Goal: Information Seeking & Learning: Learn about a topic

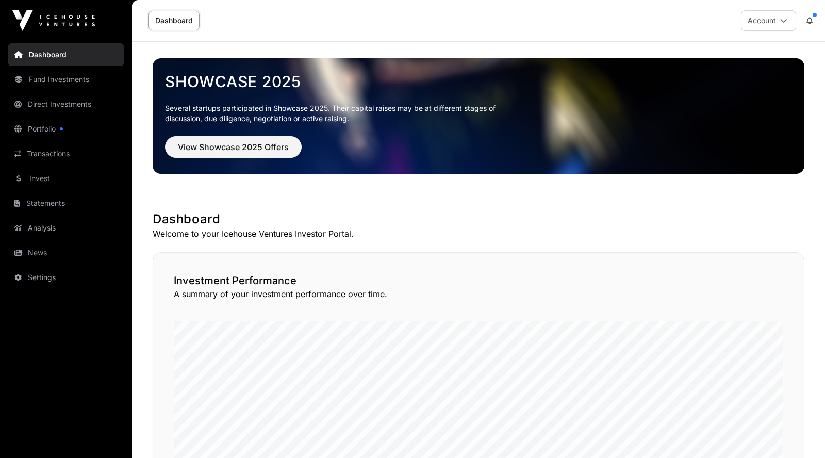
click at [48, 153] on link "Transactions" at bounding box center [66, 153] width 116 height 23
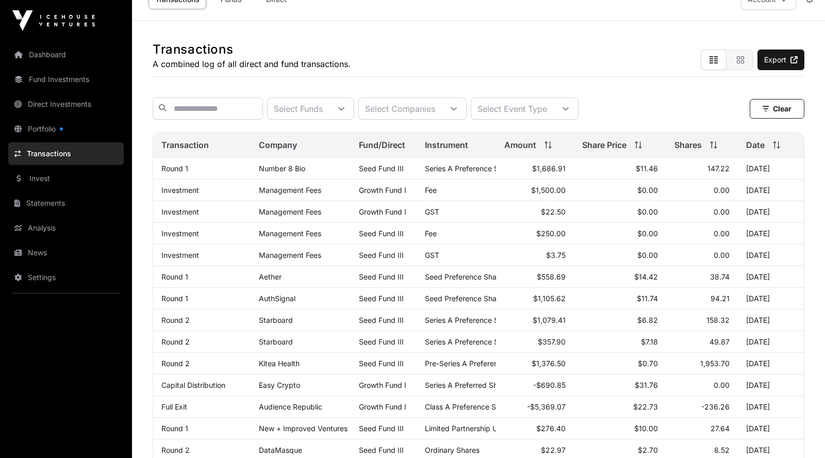
scroll to position [22, 0]
click at [292, 171] on link "Number 8 Bio" at bounding box center [282, 168] width 46 height 9
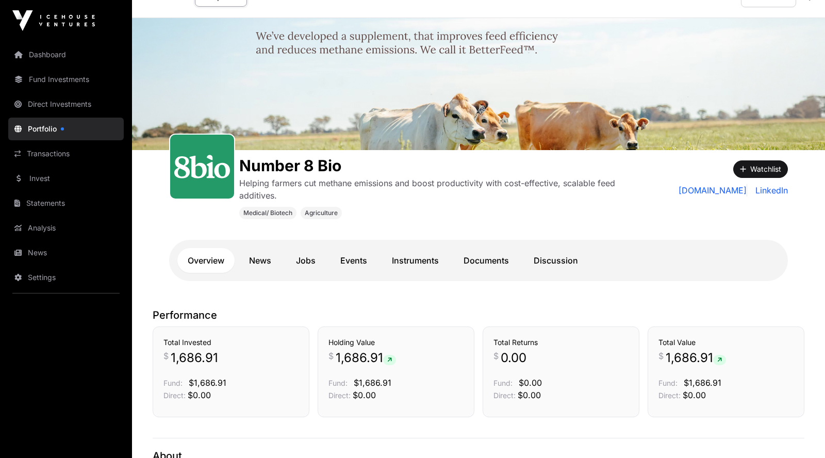
scroll to position [23, 0]
click at [477, 264] on link "Documents" at bounding box center [486, 261] width 66 height 25
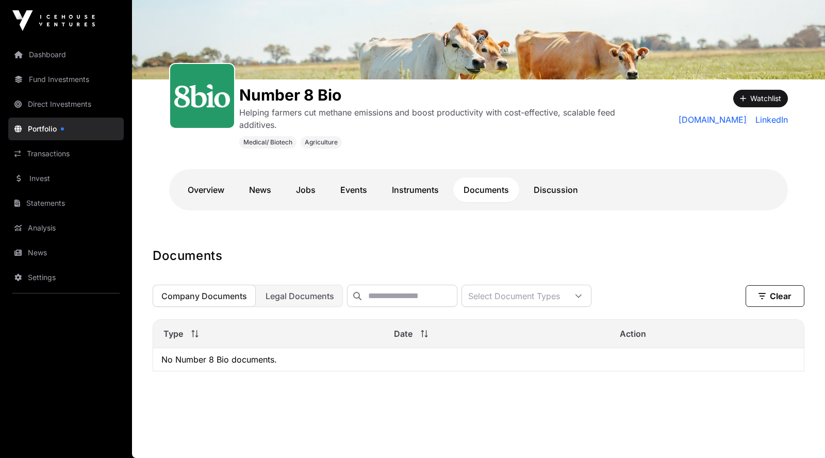
scroll to position [96, 0]
click at [262, 188] on link "News" at bounding box center [260, 189] width 43 height 25
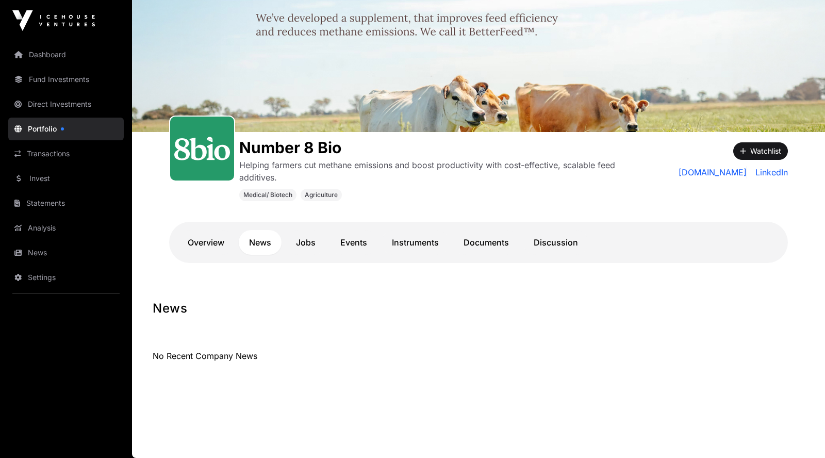
click at [483, 247] on link "Documents" at bounding box center [486, 242] width 66 height 25
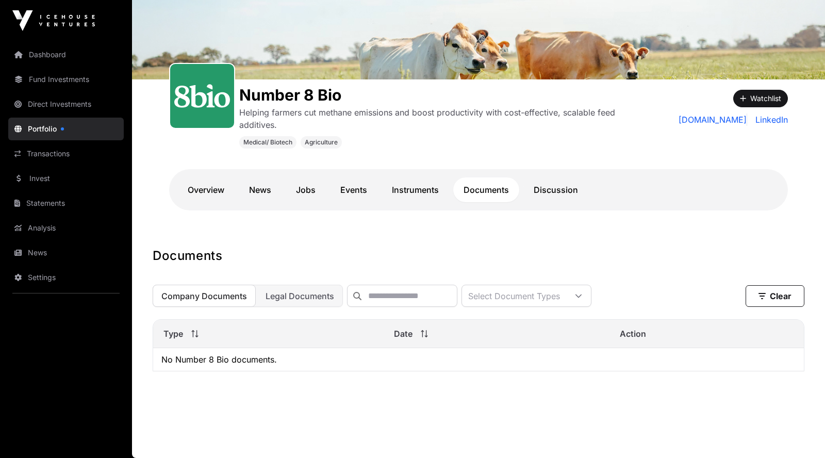
scroll to position [96, 0]
click at [294, 292] on span "Legal Documents" at bounding box center [300, 296] width 69 height 10
click at [549, 198] on link "Discussion" at bounding box center [556, 189] width 65 height 25
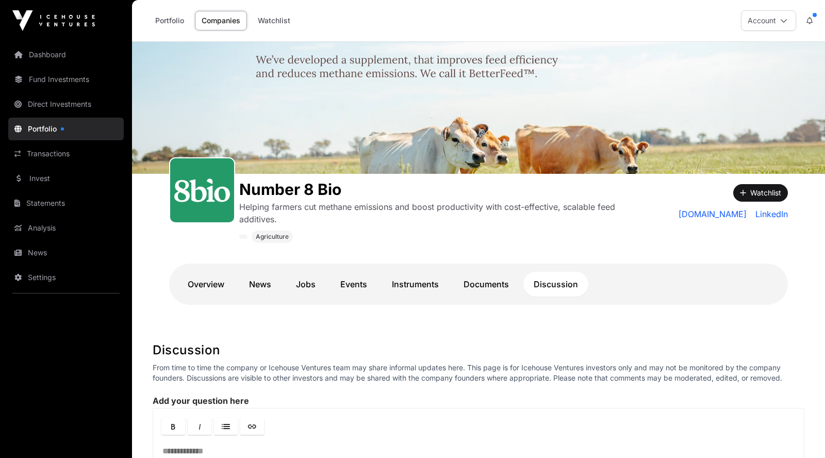
click at [50, 54] on link "Dashboard" at bounding box center [66, 54] width 116 height 23
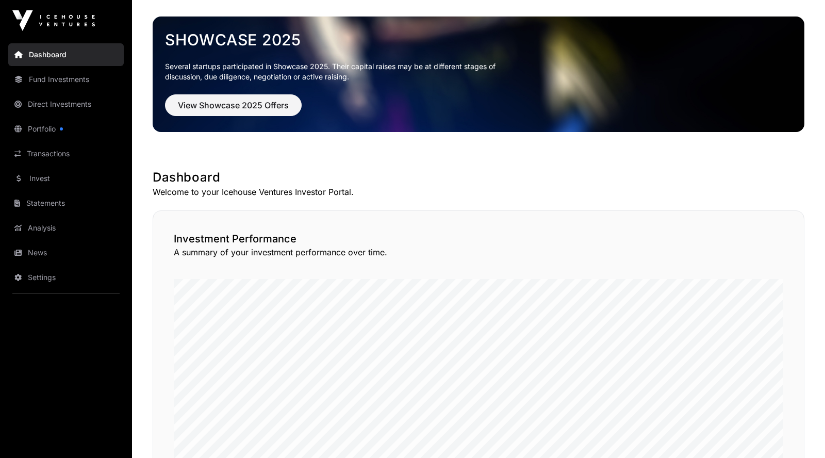
scroll to position [52, 0]
